Goal: Transaction & Acquisition: Subscribe to service/newsletter

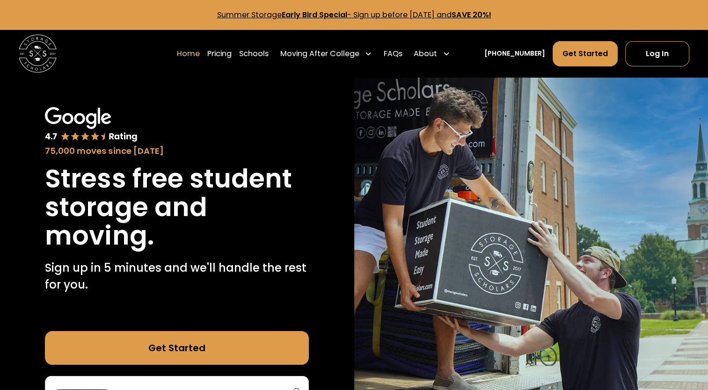
click at [370, 15] on link "Summer Storage Early Bird Special - Sign up before [DATE] and SAVE 20%!" at bounding box center [354, 14] width 274 height 11
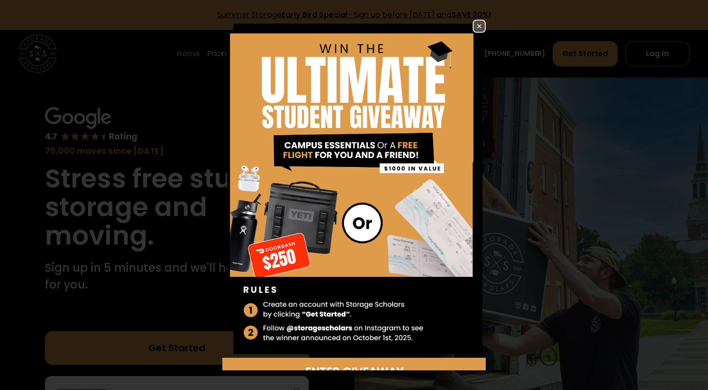
click at [473, 25] on img at bounding box center [478, 26] width 11 height 11
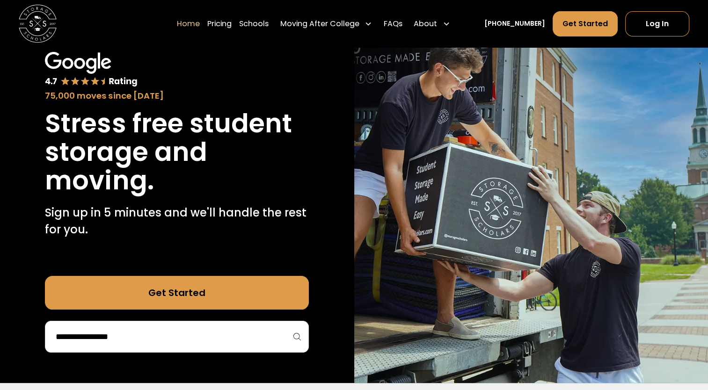
scroll to position [94, 0]
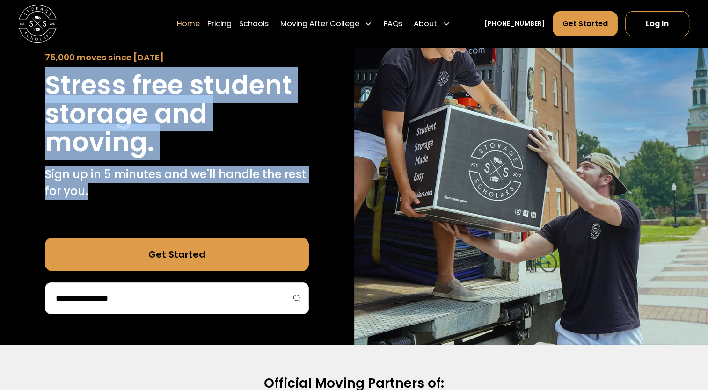
drag, startPoint x: 45, startPoint y: 83, endPoint x: 286, endPoint y: 195, distance: 266.1
click at [286, 195] on div "Stress free student storage and moving. Sign up in 5 minutes and we'll handle t…" at bounding box center [177, 137] width 264 height 133
copy div "Stress free student storage and moving. Sign up in 5 minutes and we'll handle t…"
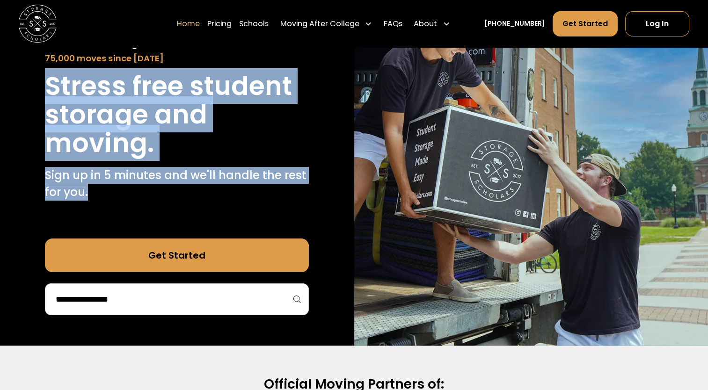
scroll to position [0, 0]
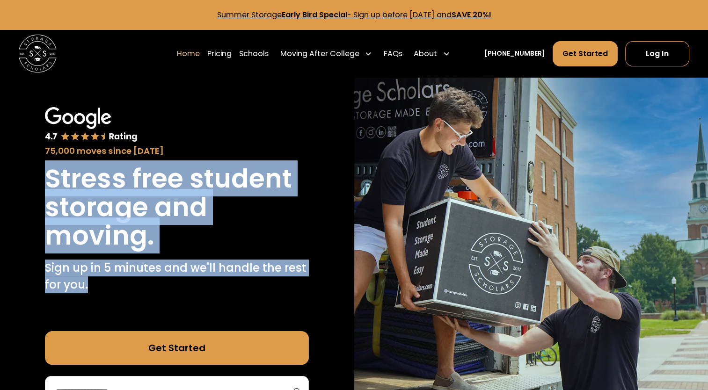
click at [382, 17] on link "Summer Storage Early Bird Special - Sign up before [DATE] and SAVE 20%!" at bounding box center [354, 14] width 274 height 11
